Goal: Check status: Check status

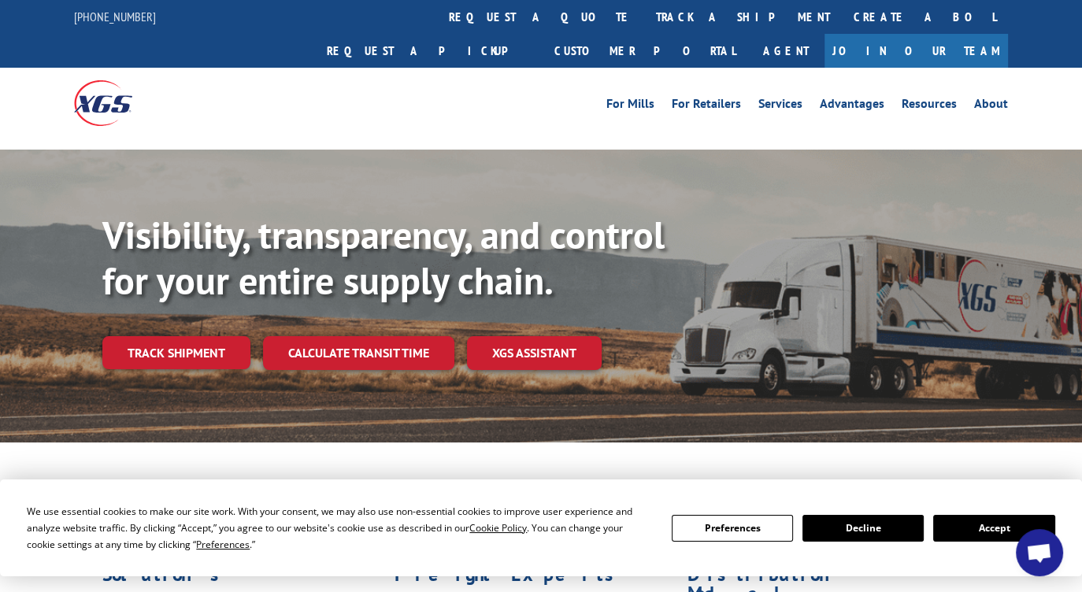
click at [963, 523] on button "Accept" at bounding box center [993, 528] width 121 height 27
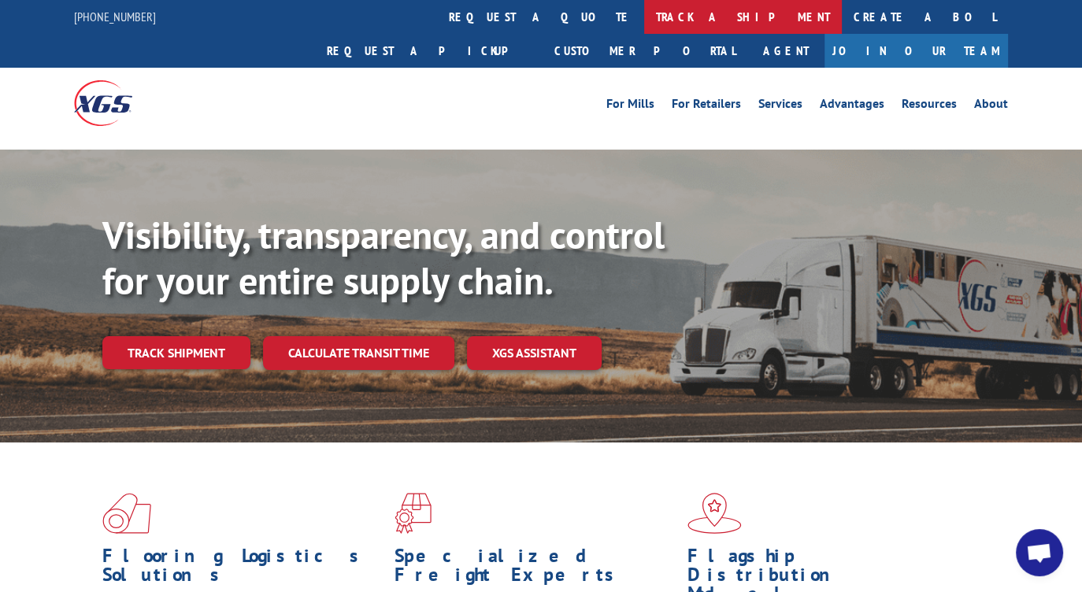
click at [644, 21] on link "track a shipment" at bounding box center [743, 17] width 198 height 34
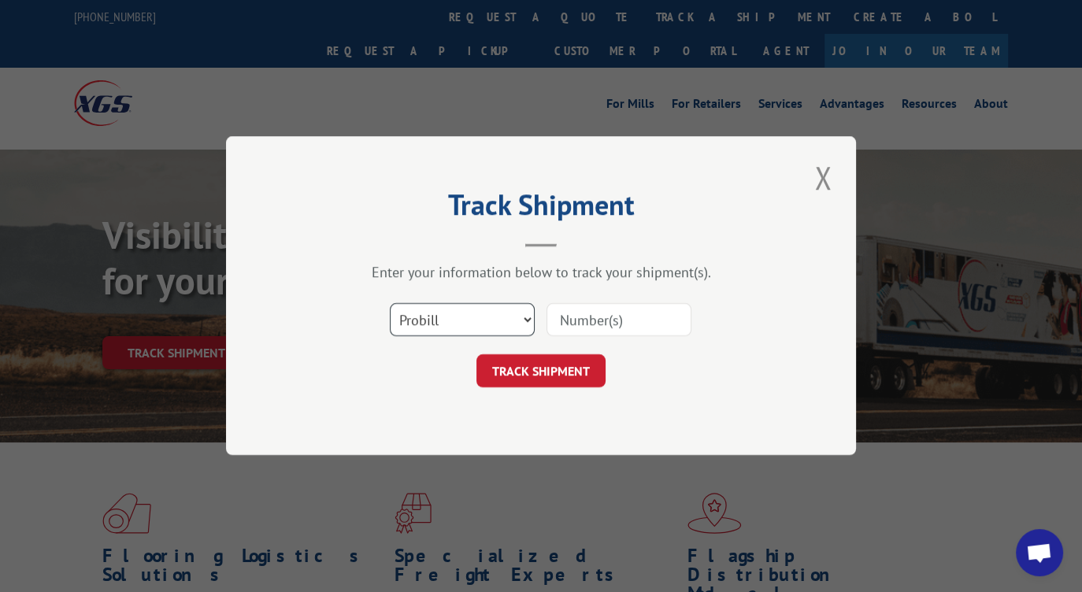
click at [509, 331] on select "Select category... Probill BOL PO" at bounding box center [462, 320] width 145 height 33
click at [599, 321] on input at bounding box center [618, 320] width 145 height 33
type input "11027495"
click at [565, 371] on button "TRACK SHIPMENT" at bounding box center [540, 371] width 129 height 33
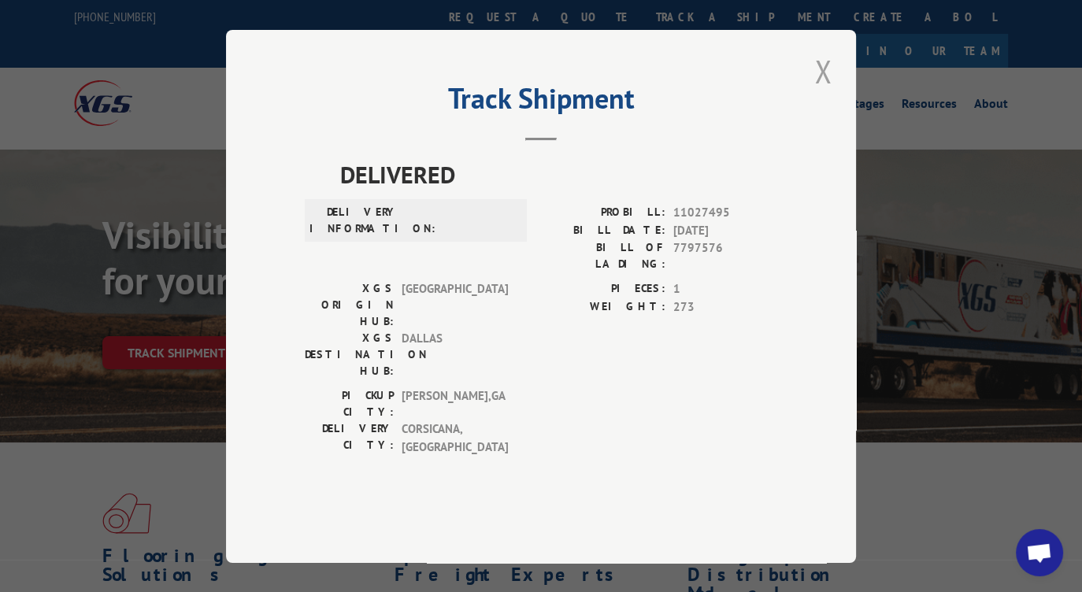
click at [822, 93] on button "Close modal" at bounding box center [822, 71] width 27 height 43
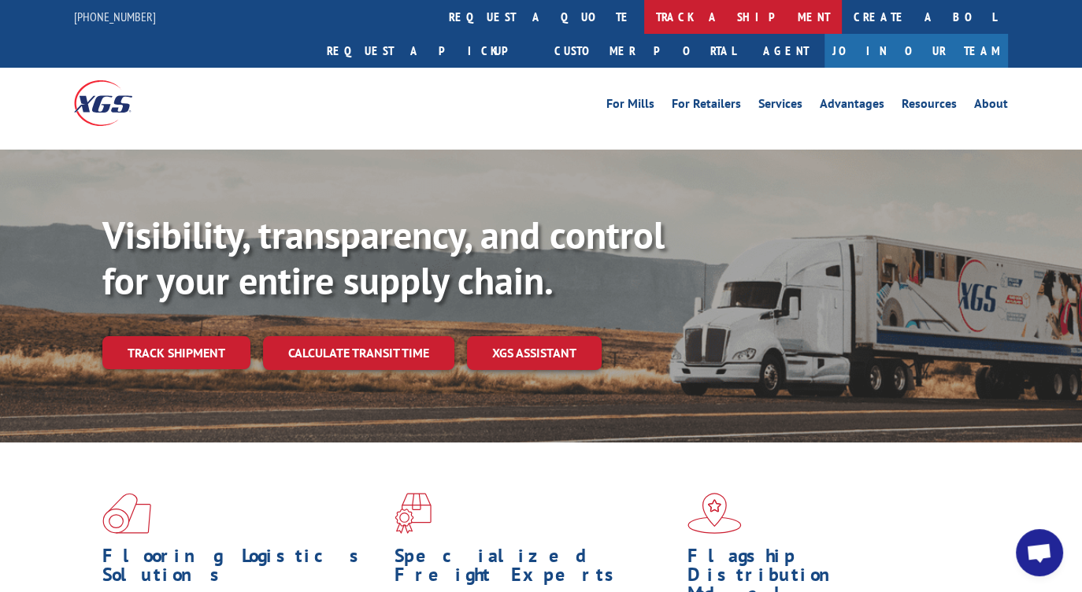
click at [644, 25] on link "track a shipment" at bounding box center [743, 17] width 198 height 34
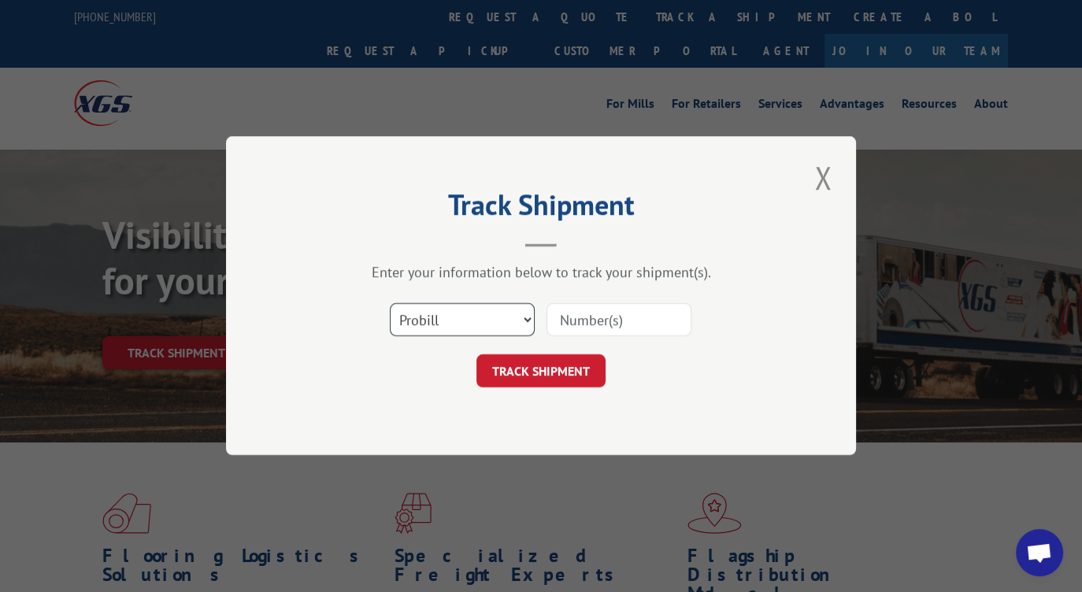
click at [510, 327] on select "Select category... Probill BOL PO" at bounding box center [462, 320] width 145 height 33
click at [817, 181] on button "Close modal" at bounding box center [822, 177] width 27 height 43
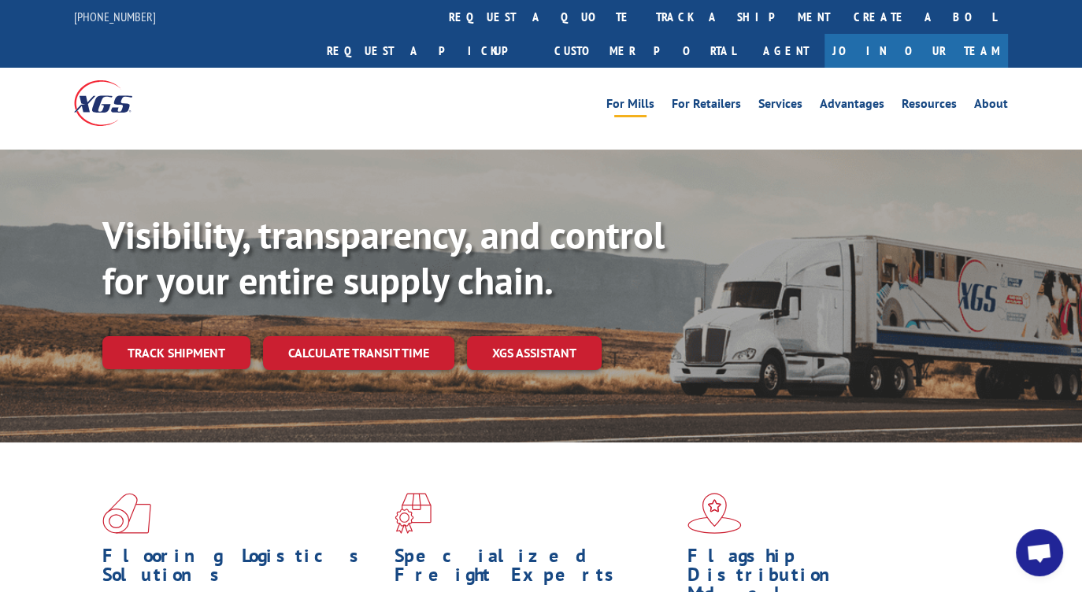
click at [653, 98] on link "For Mills" at bounding box center [630, 106] width 48 height 17
click at [772, 98] on link "Services" at bounding box center [780, 106] width 44 height 17
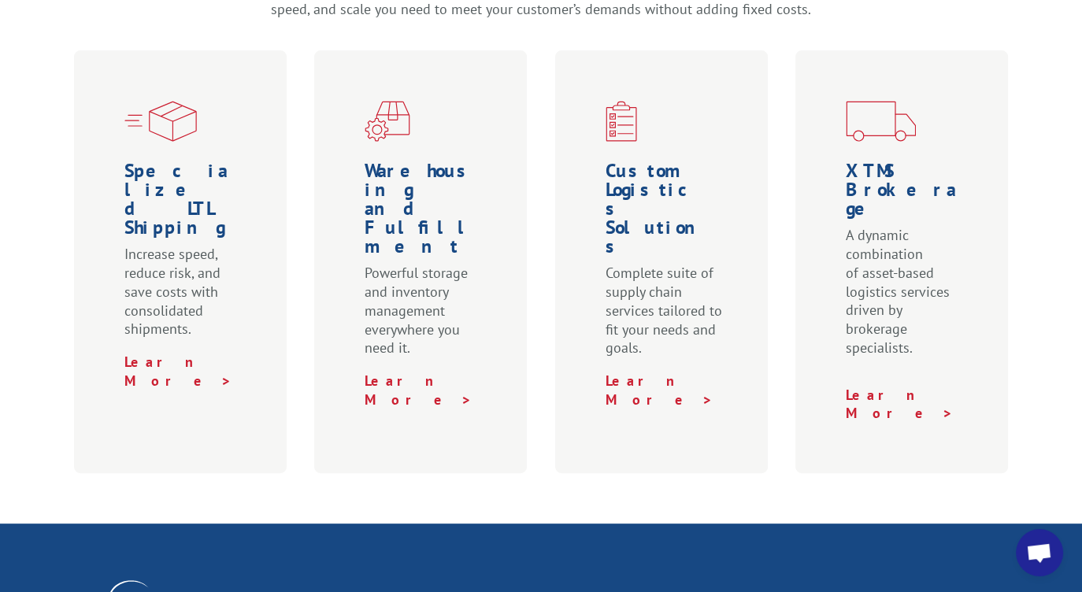
scroll to position [551, 0]
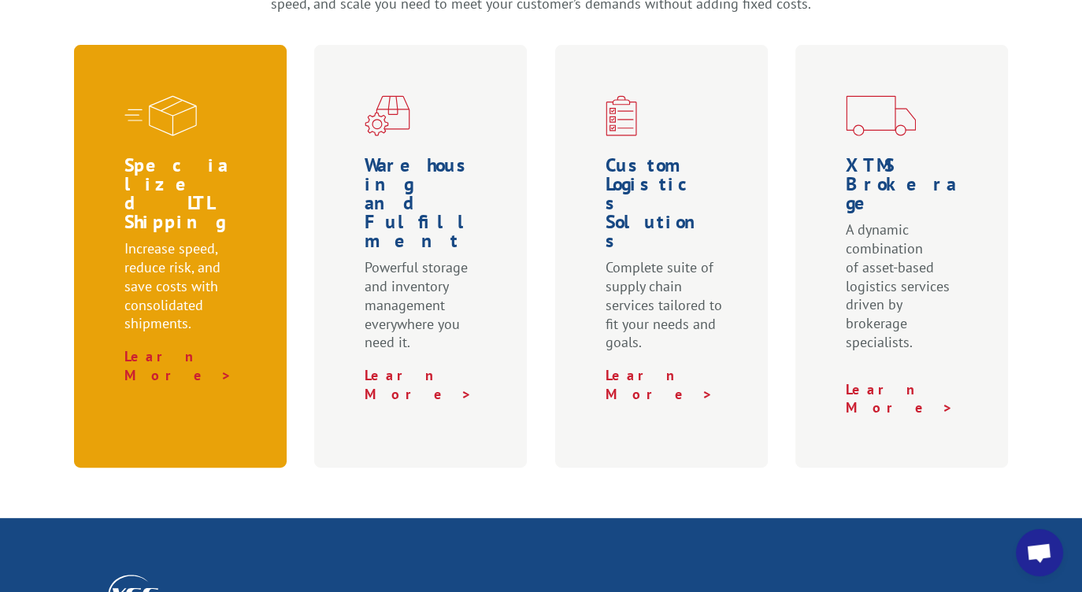
click at [165, 239] on p "Increase speed, reduce risk, and save costs with consolidated shipments." at bounding box center [183, 293] width 118 height 108
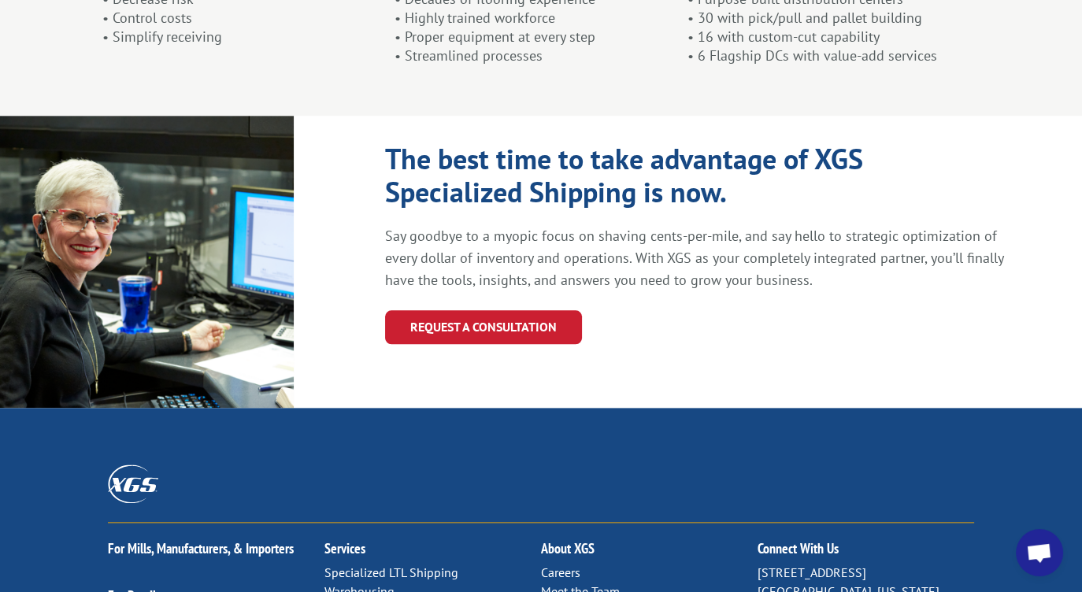
scroll to position [1811, 0]
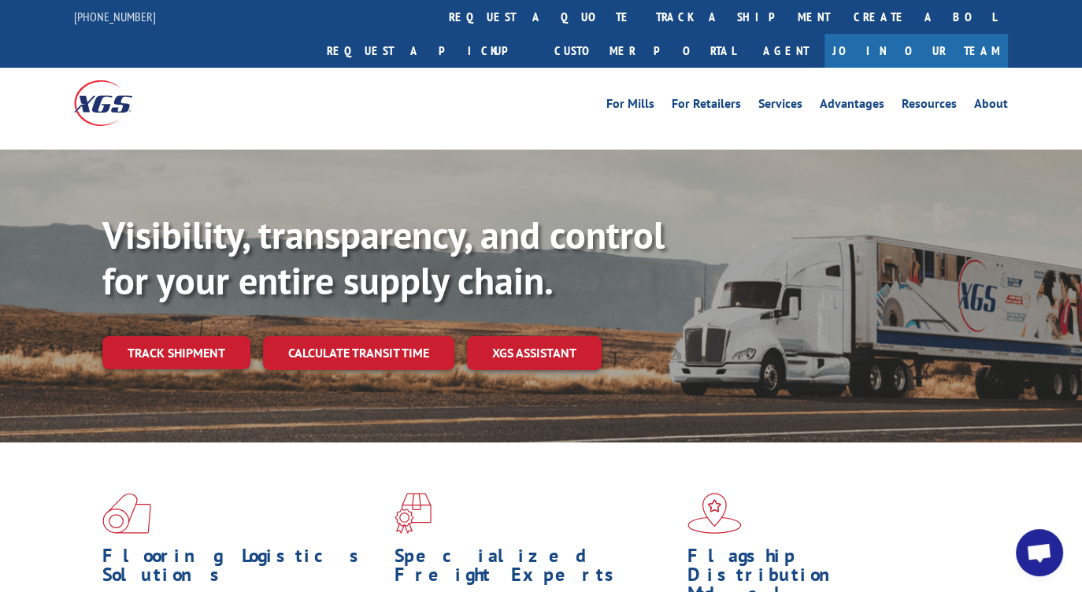
click at [102, 81] on img at bounding box center [103, 102] width 58 height 45
click at [644, 25] on link "track a shipment" at bounding box center [743, 17] width 198 height 34
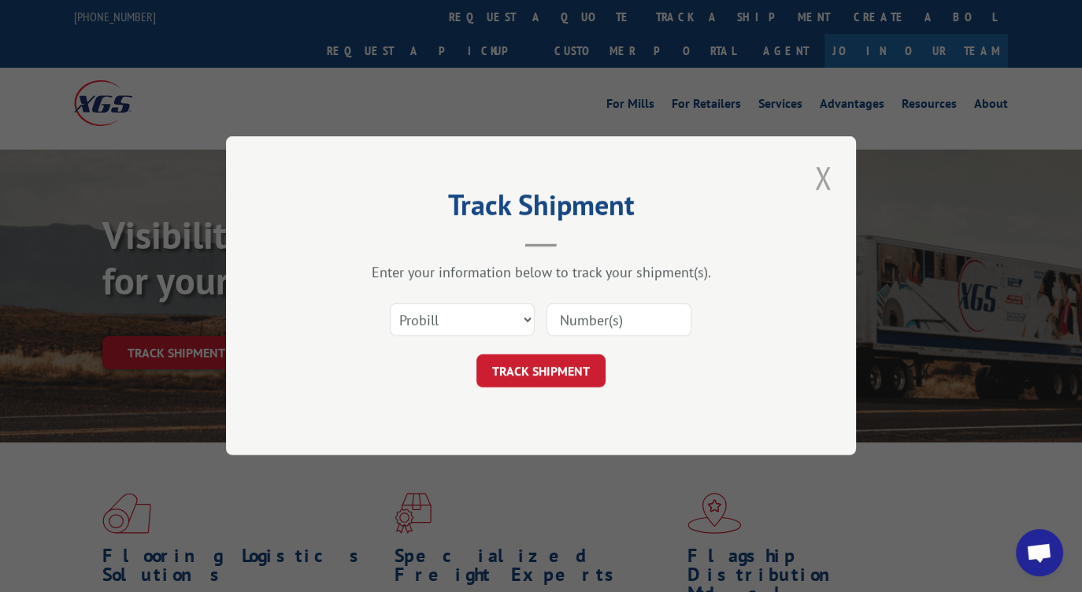
click at [816, 182] on button "Close modal" at bounding box center [822, 177] width 27 height 43
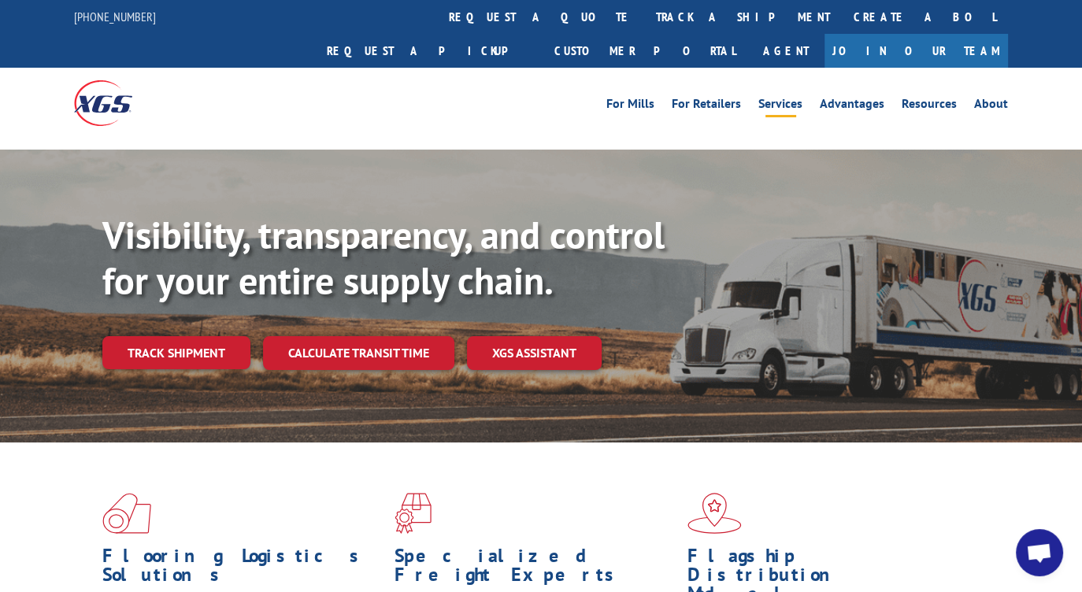
click at [779, 98] on link "Services" at bounding box center [780, 106] width 44 height 17
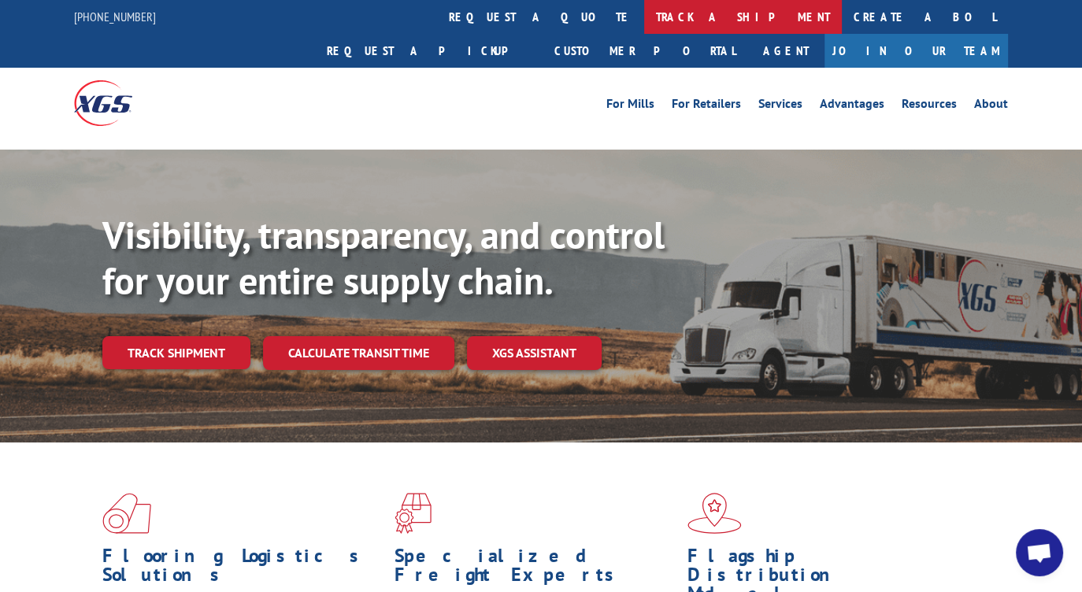
click at [644, 30] on link "track a shipment" at bounding box center [743, 17] width 198 height 34
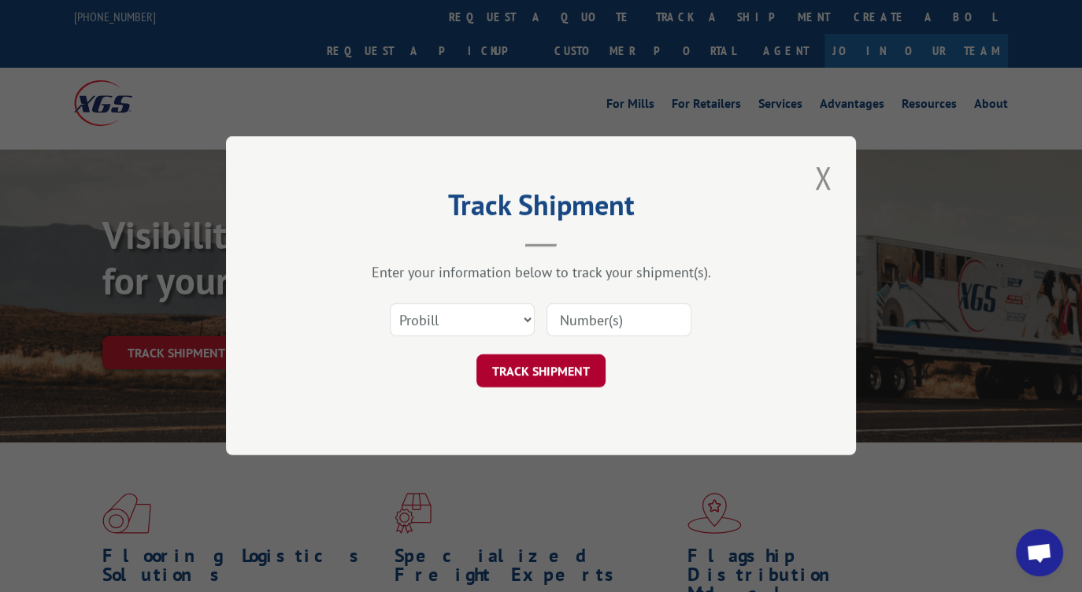
click at [533, 374] on button "TRACK SHIPMENT" at bounding box center [540, 371] width 129 height 33
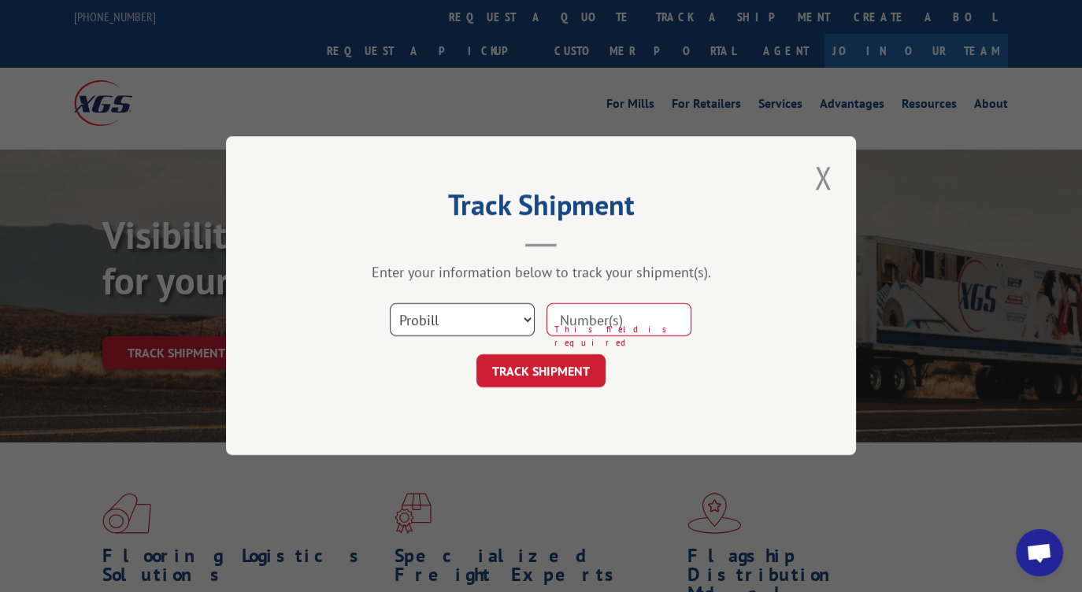
click at [487, 307] on select "Select category... Probill BOL PO" at bounding box center [462, 320] width 145 height 33
click at [591, 317] on input at bounding box center [618, 320] width 145 height 33
type input "11027495"
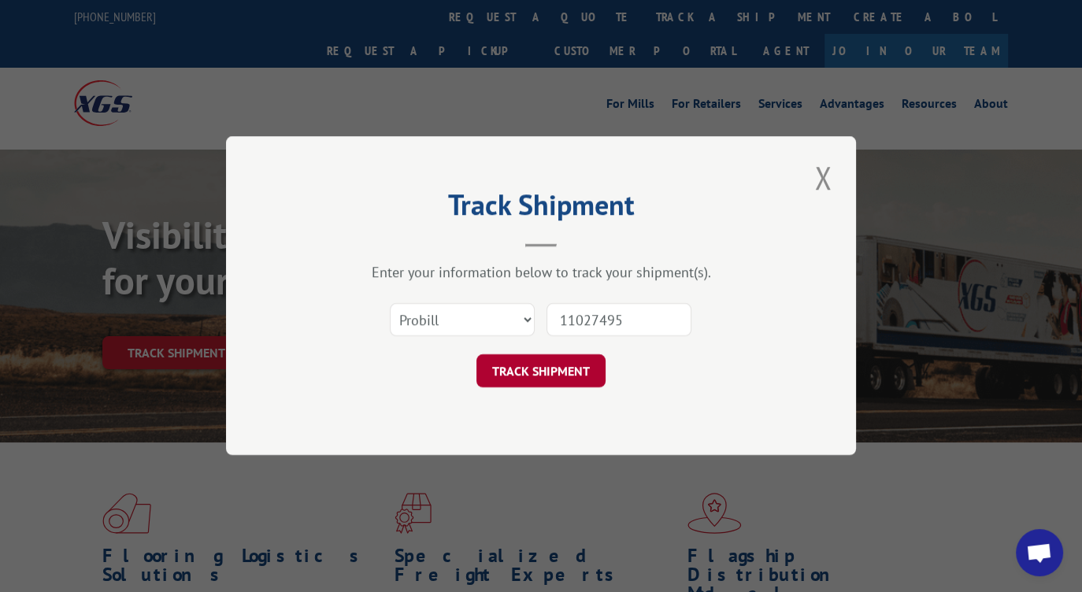
click at [561, 366] on button "TRACK SHIPMENT" at bounding box center [540, 371] width 129 height 33
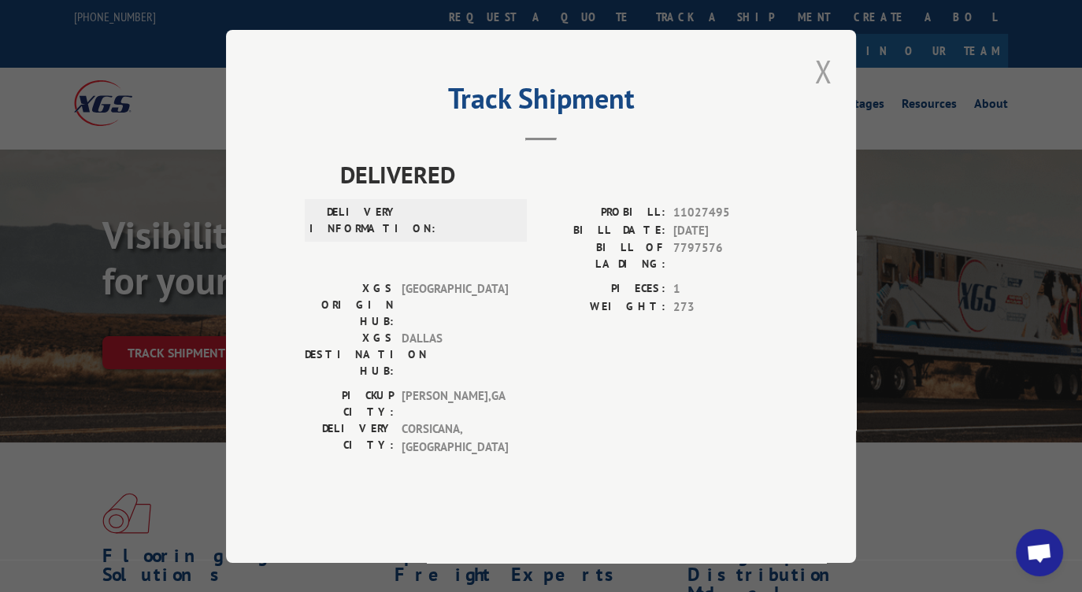
click at [815, 93] on button "Close modal" at bounding box center [822, 71] width 27 height 43
